Goal: Information Seeking & Learning: Learn about a topic

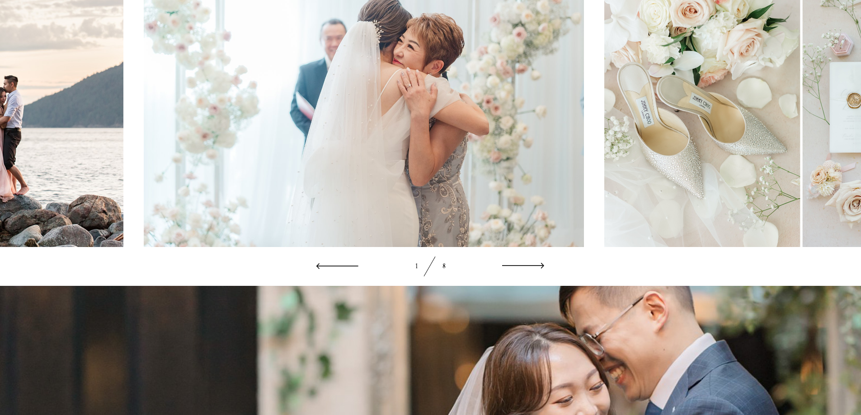
scroll to position [1536, 0]
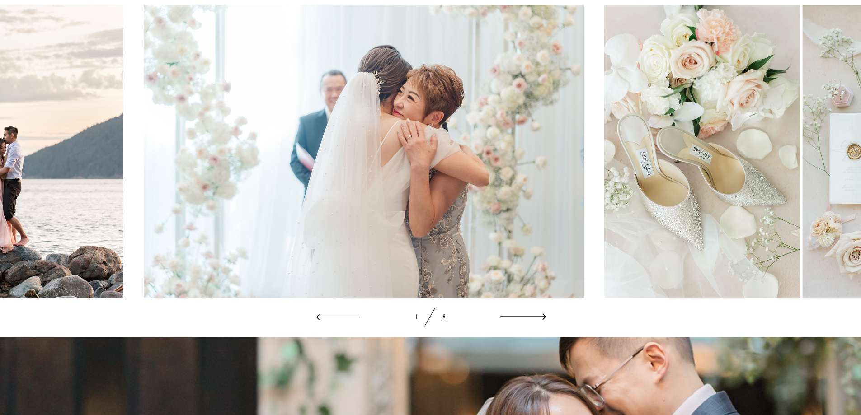
click at [541, 325] on icon at bounding box center [523, 317] width 47 height 15
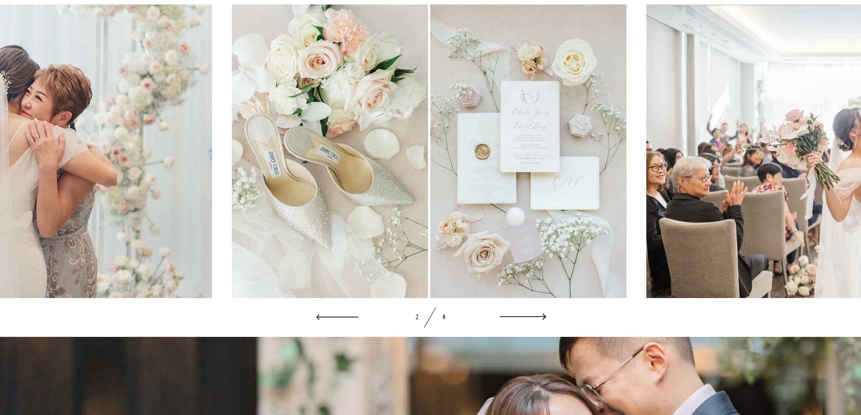
click at [541, 325] on icon at bounding box center [523, 317] width 47 height 15
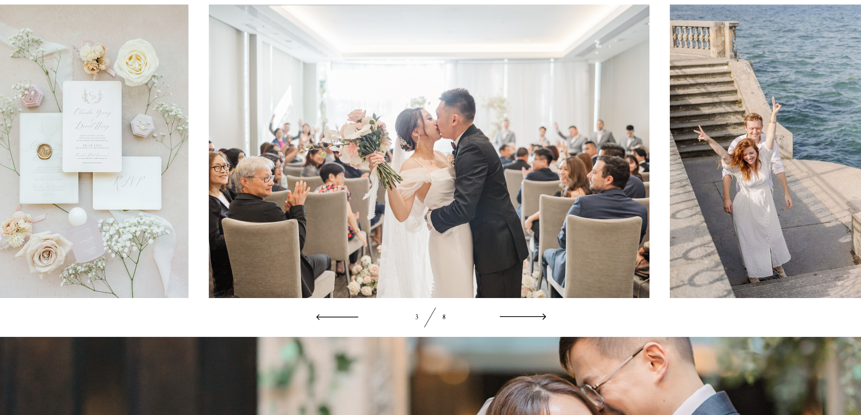
click at [541, 325] on icon at bounding box center [523, 317] width 47 height 15
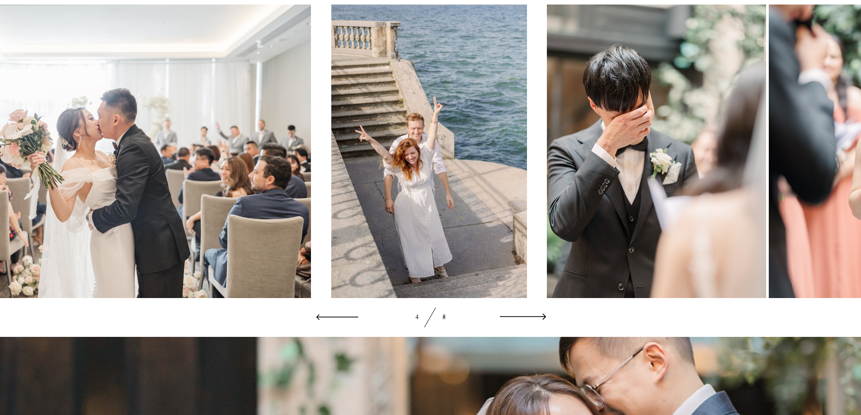
click at [541, 325] on icon at bounding box center [523, 317] width 47 height 15
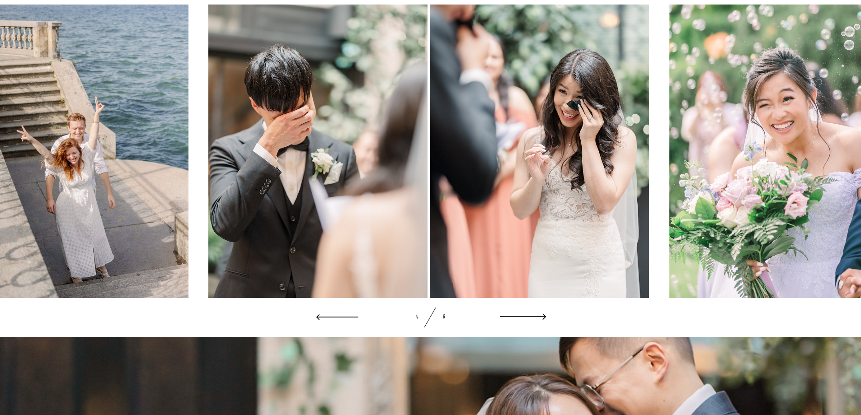
click at [541, 325] on icon at bounding box center [523, 317] width 47 height 15
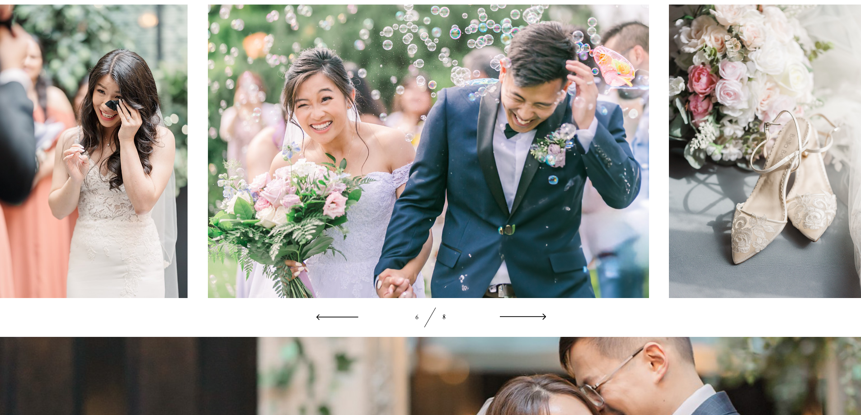
click at [541, 325] on icon at bounding box center [523, 317] width 47 height 15
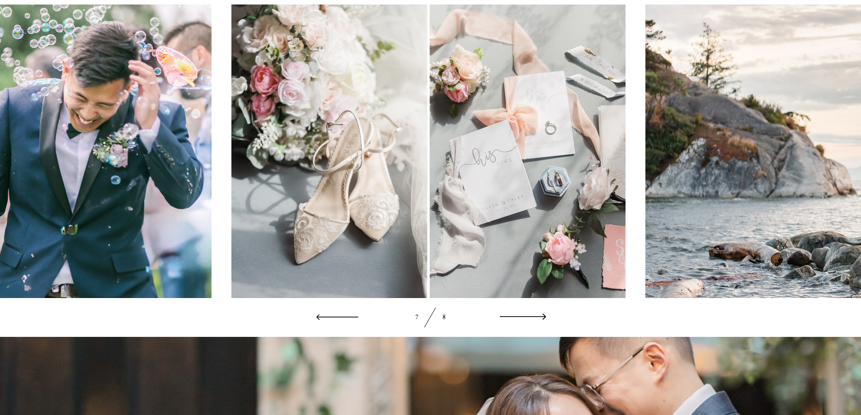
click at [541, 325] on icon at bounding box center [523, 317] width 47 height 15
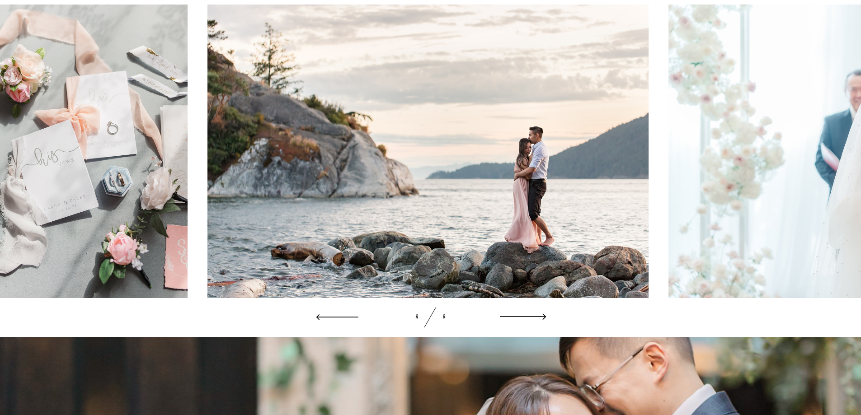
click at [541, 325] on icon at bounding box center [523, 317] width 47 height 15
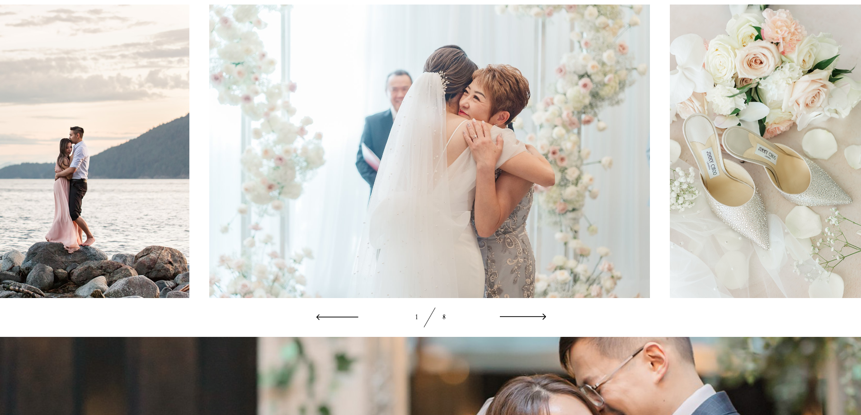
click at [541, 325] on icon at bounding box center [523, 317] width 47 height 15
